Goal: Task Accomplishment & Management: Use online tool/utility

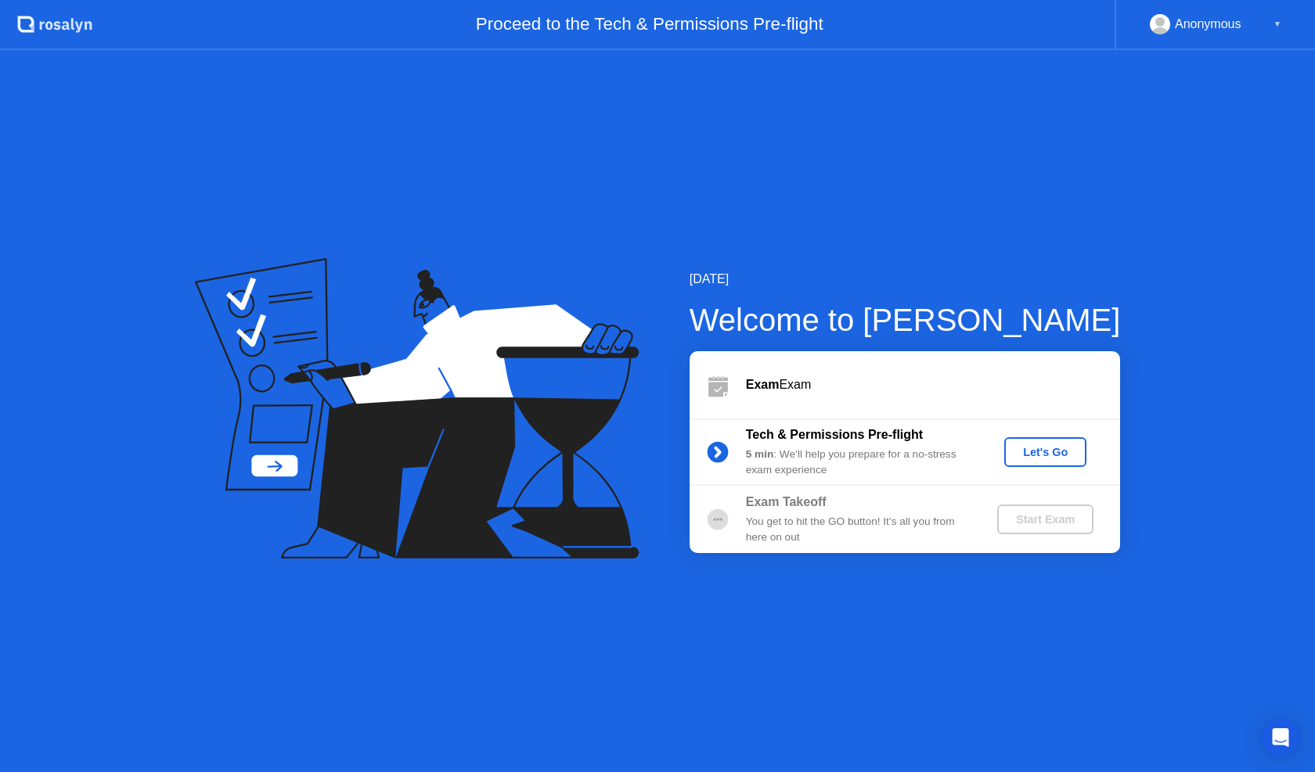
click at [1052, 459] on div "Let's Go" at bounding box center [1045, 452] width 70 height 13
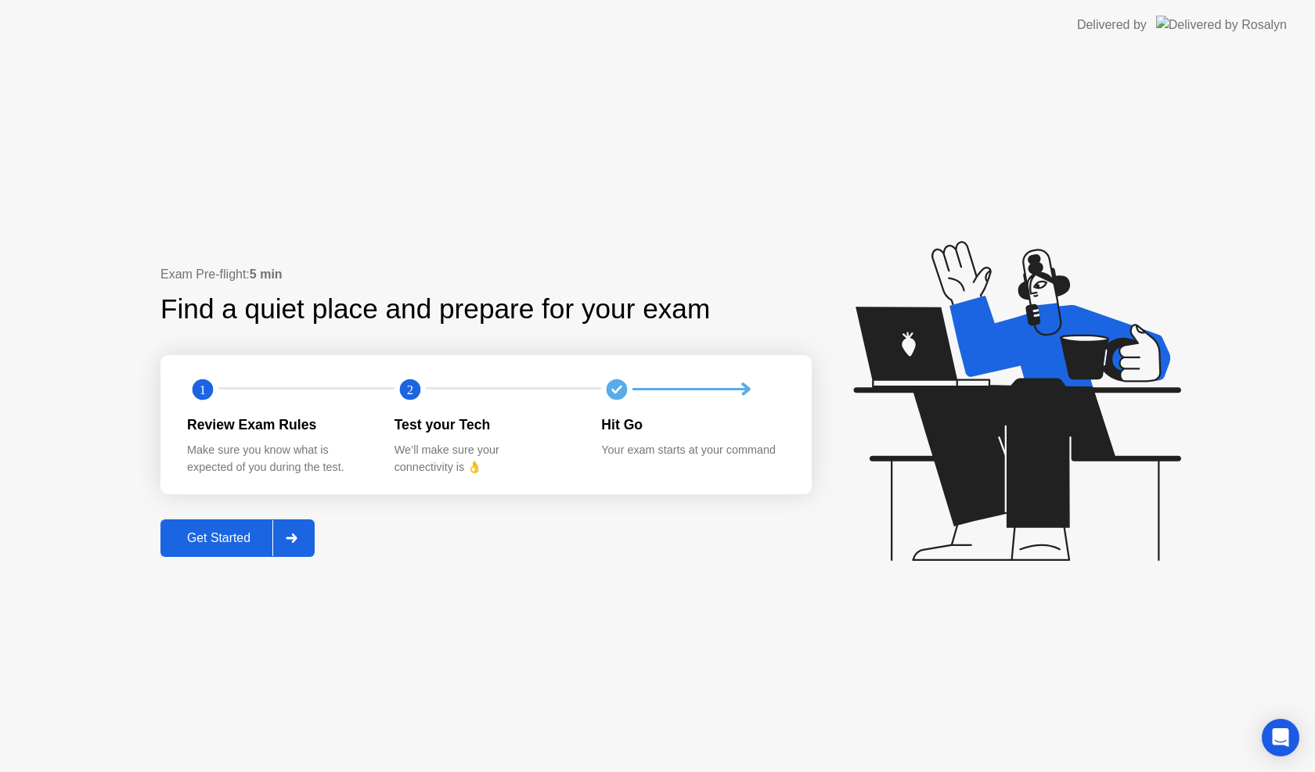
click at [254, 541] on div "Get Started" at bounding box center [218, 538] width 107 height 14
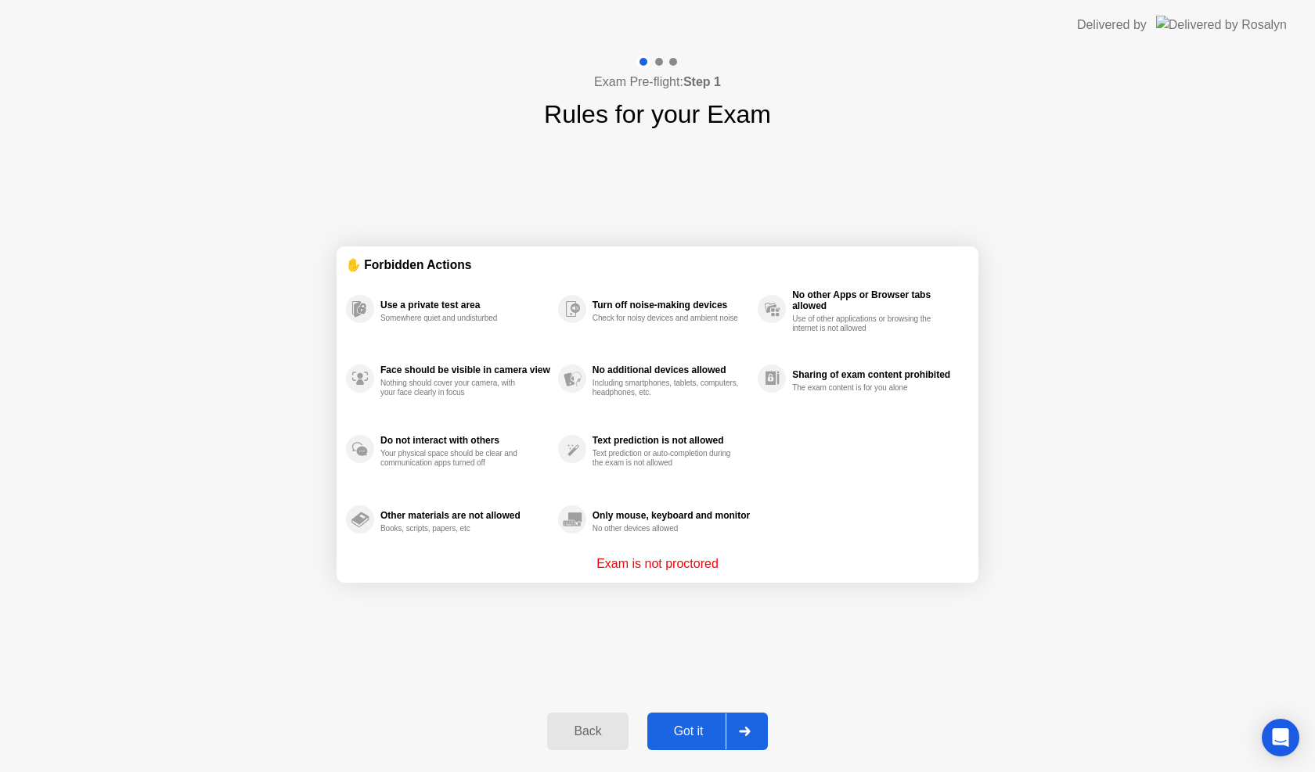
click at [707, 727] on div "Got it" at bounding box center [689, 732] width 74 height 14
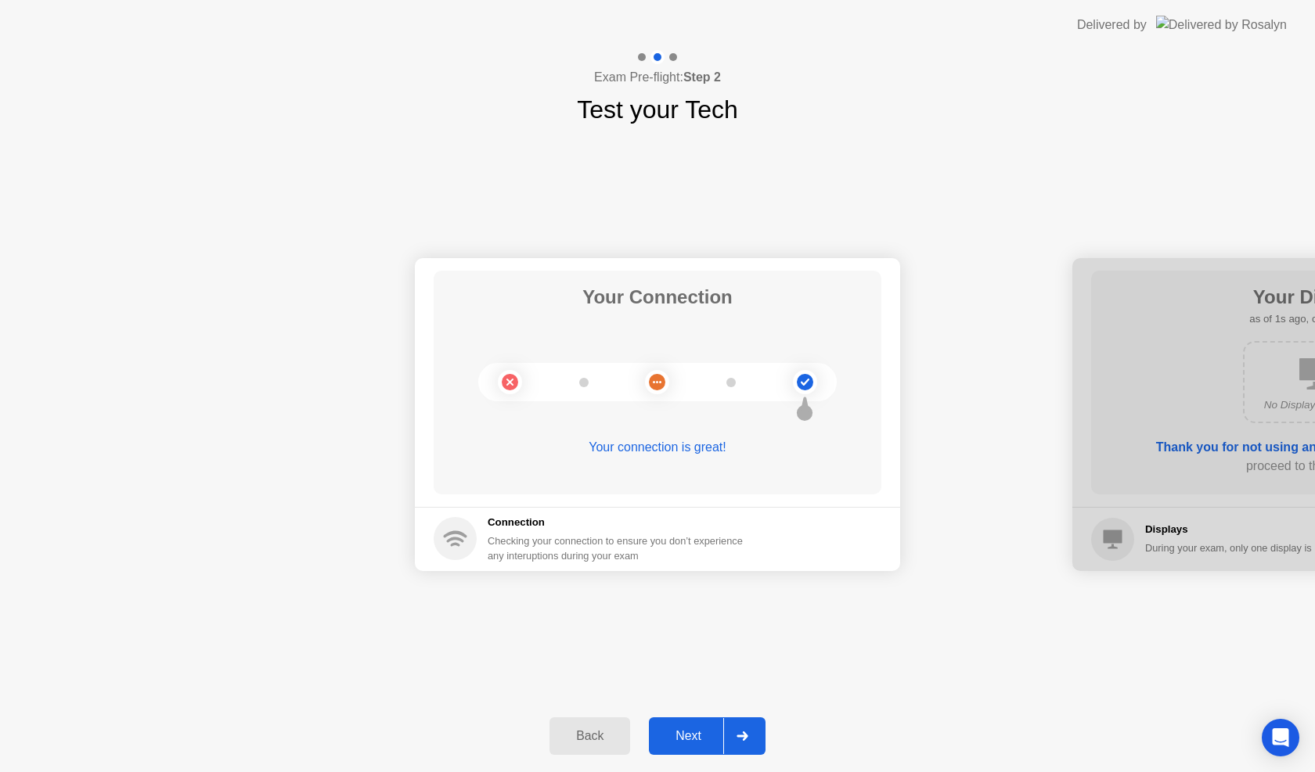
click at [699, 737] on div "Next" at bounding box center [688, 736] width 70 height 14
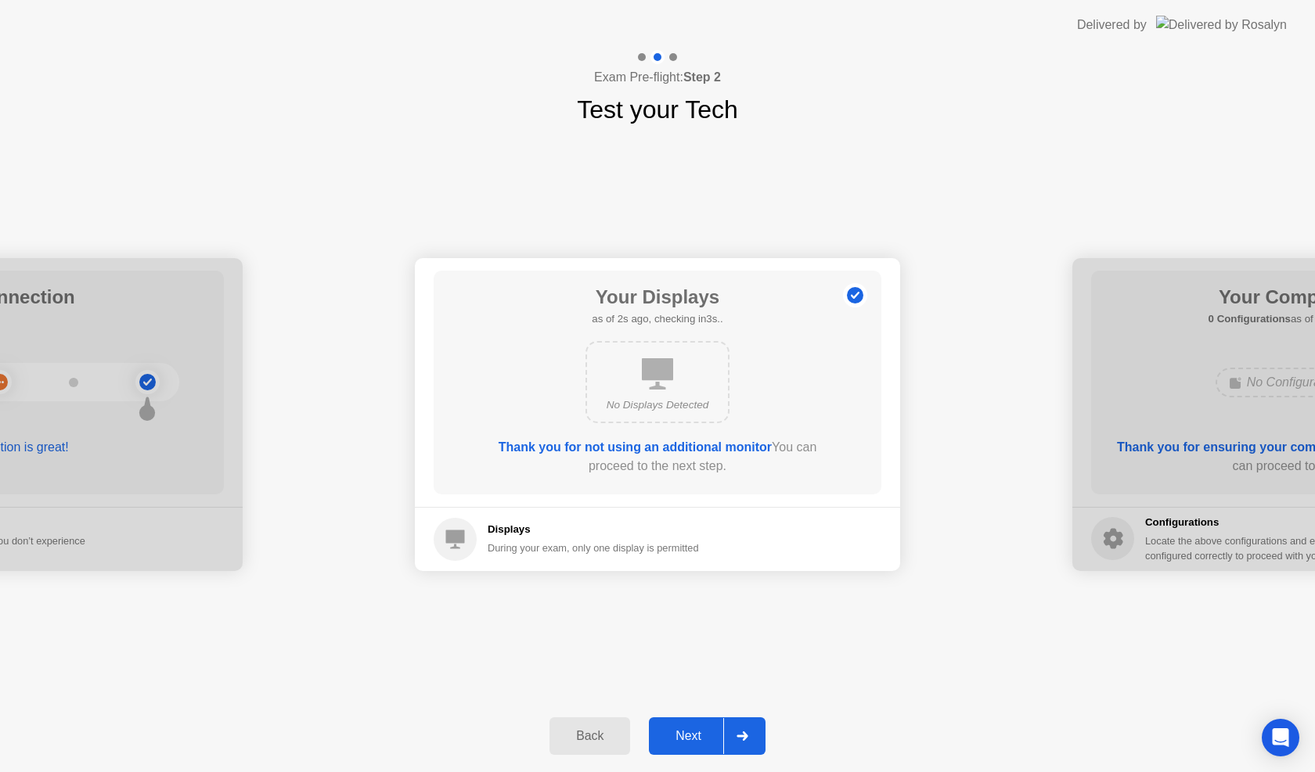
click at [699, 737] on div "Next" at bounding box center [688, 736] width 70 height 14
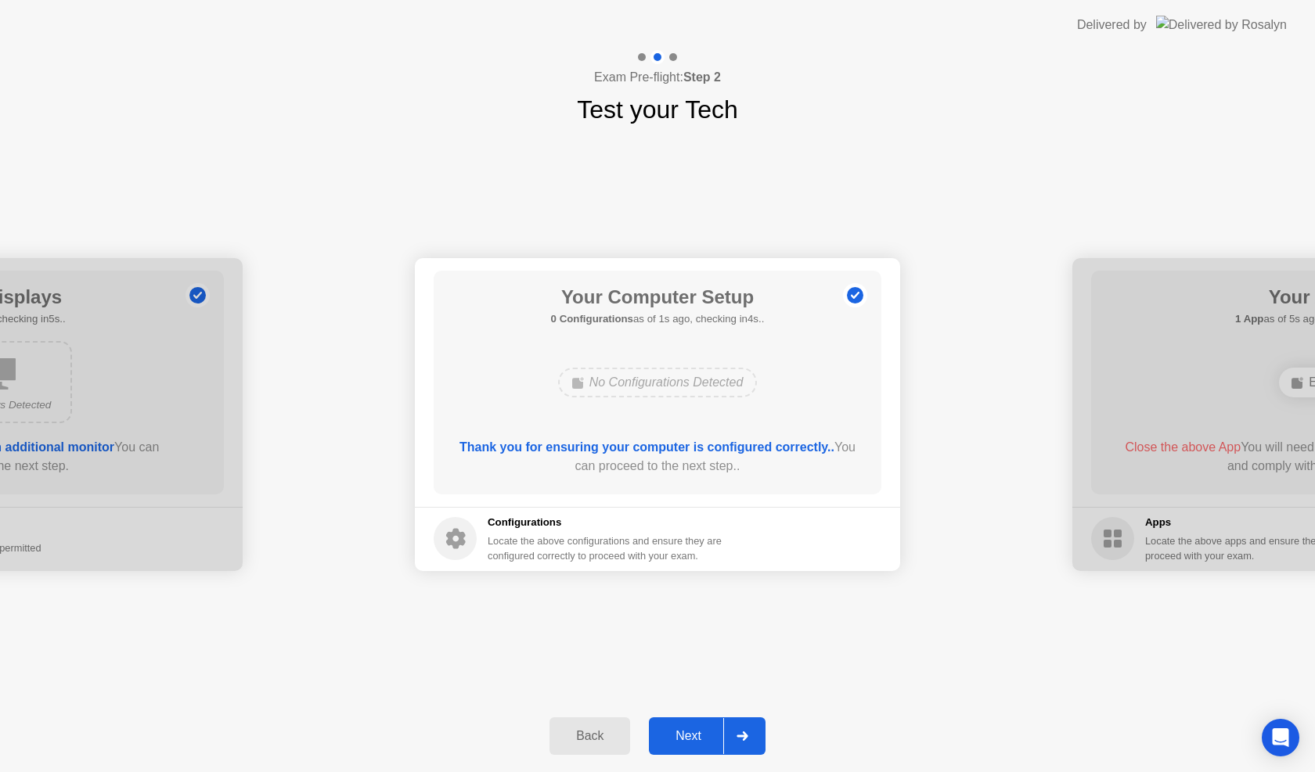
click at [699, 737] on div "Next" at bounding box center [688, 736] width 70 height 14
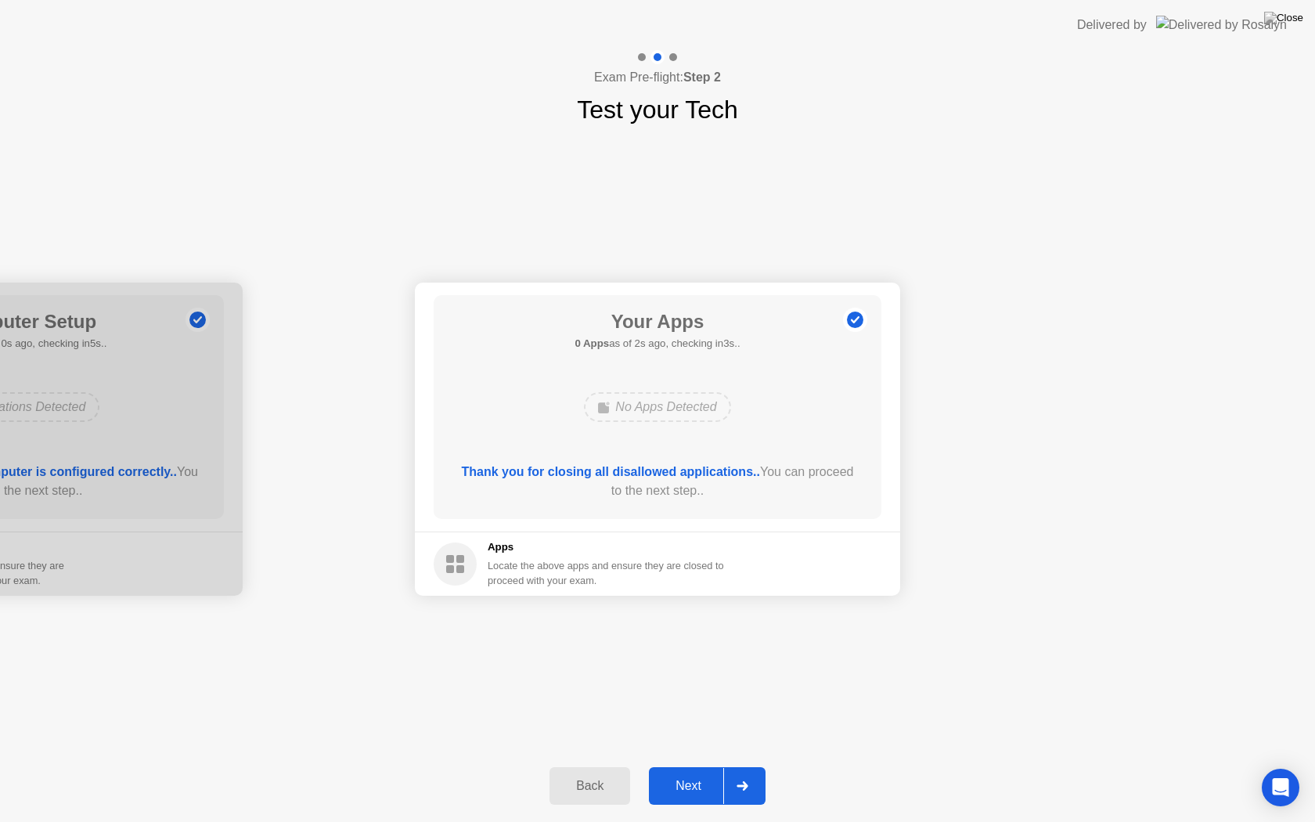
click at [704, 772] on div "Next" at bounding box center [688, 786] width 70 height 14
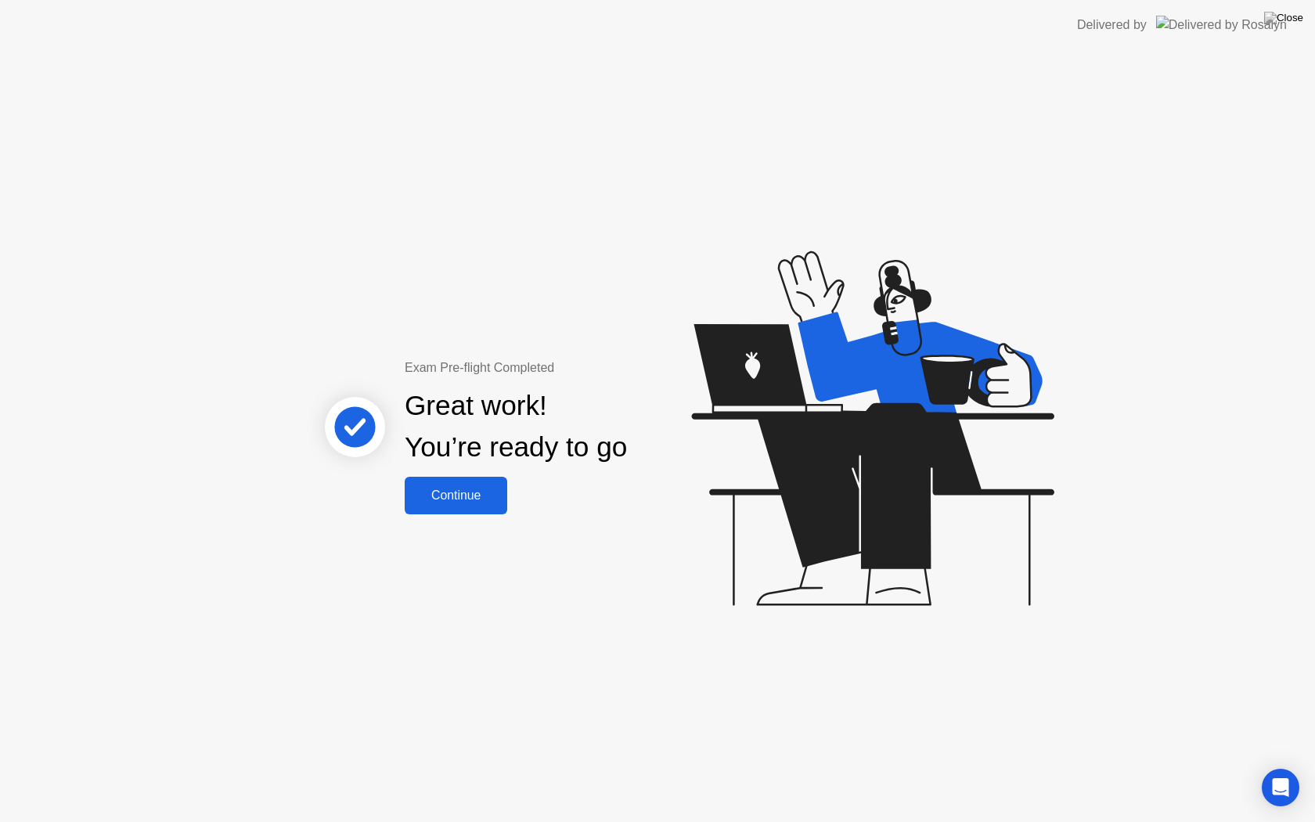
click at [488, 495] on div "Continue" at bounding box center [455, 495] width 93 height 14
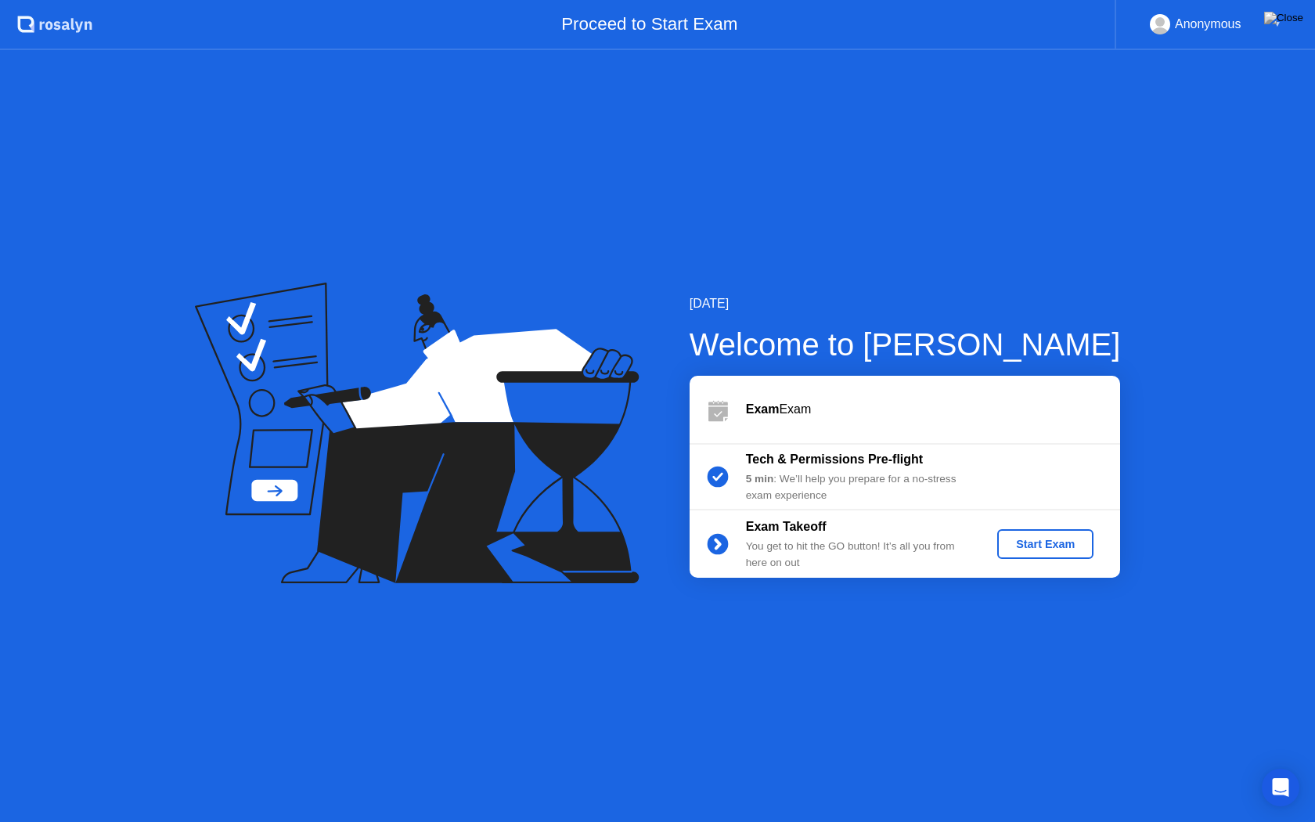
click at [1060, 550] on div "Start Exam" at bounding box center [1045, 544] width 84 height 13
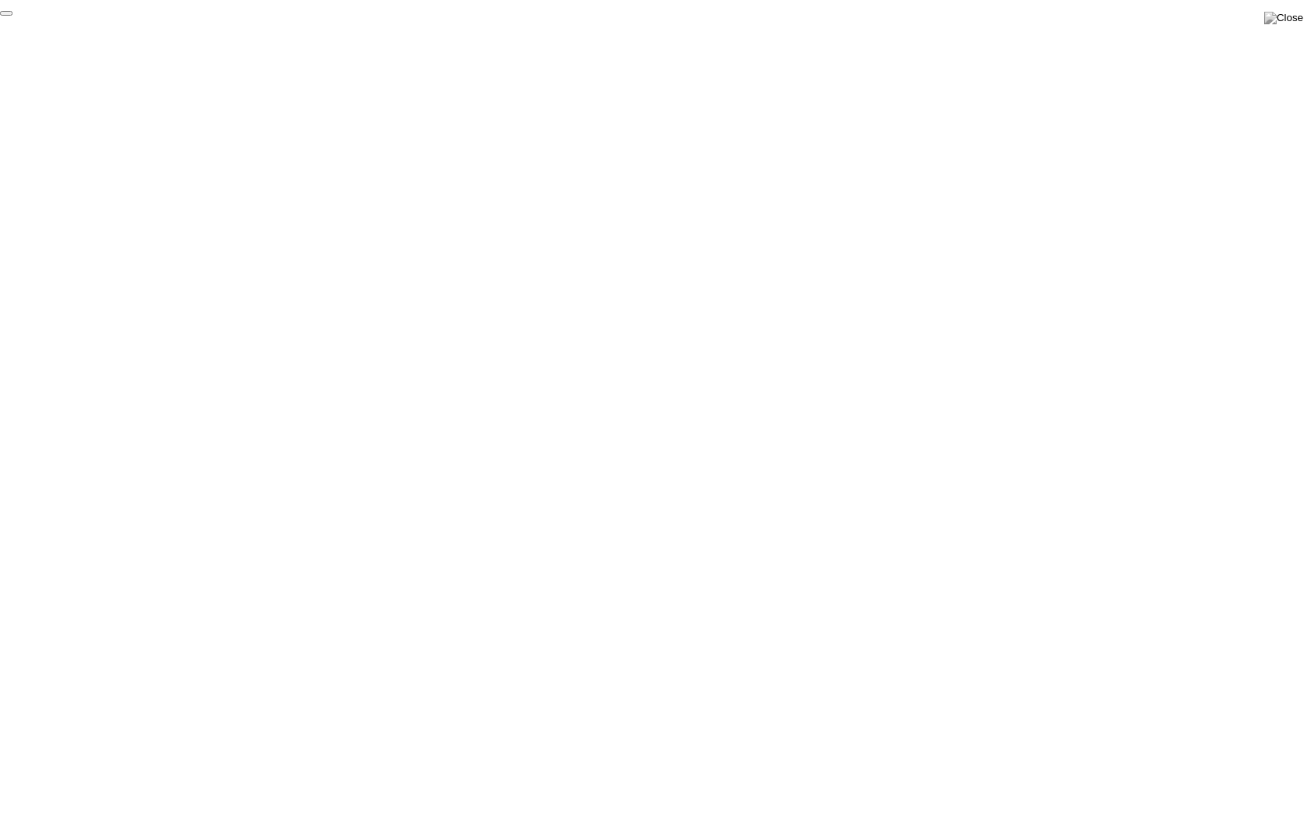
click div "End Proctoring Session"
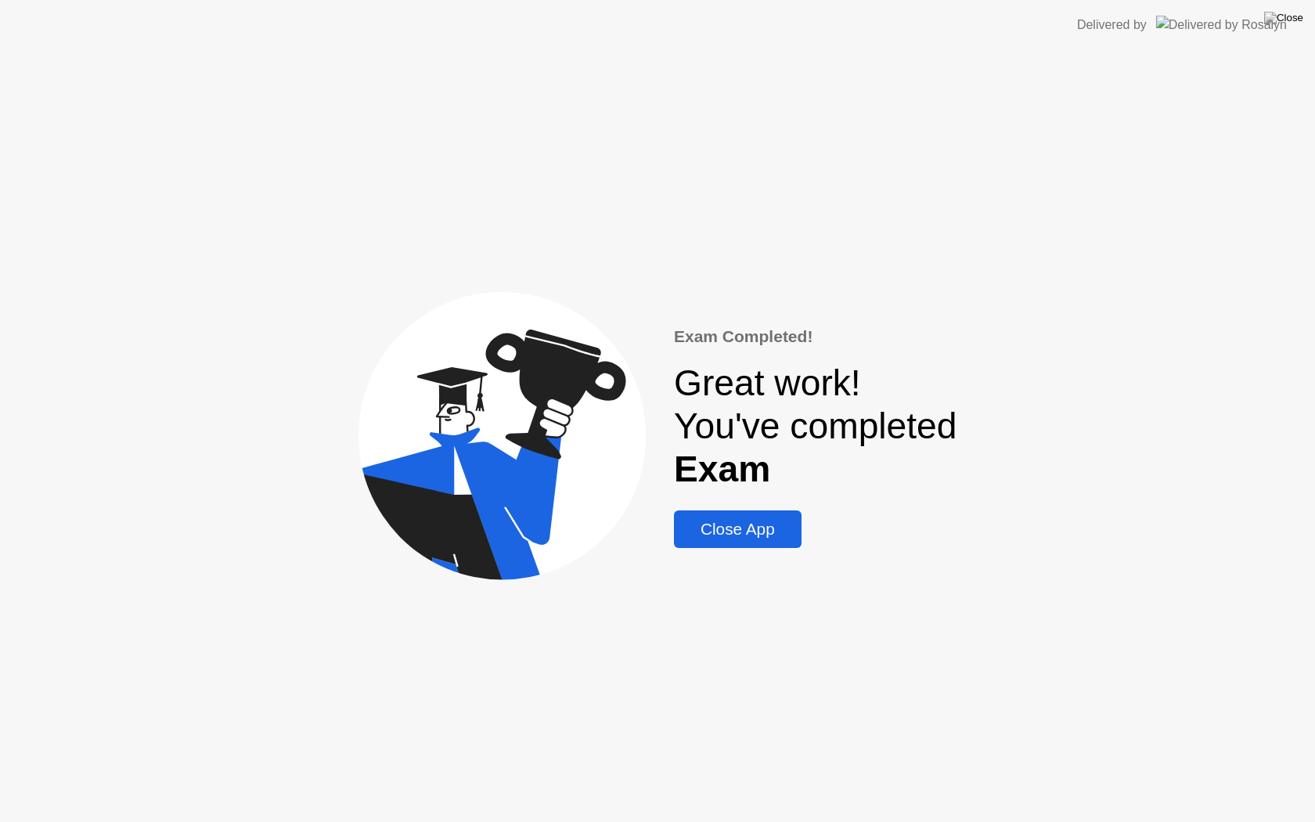
click at [789, 538] on div "Close App" at bounding box center [738, 529] width 118 height 19
